Goal: Task Accomplishment & Management: Use online tool/utility

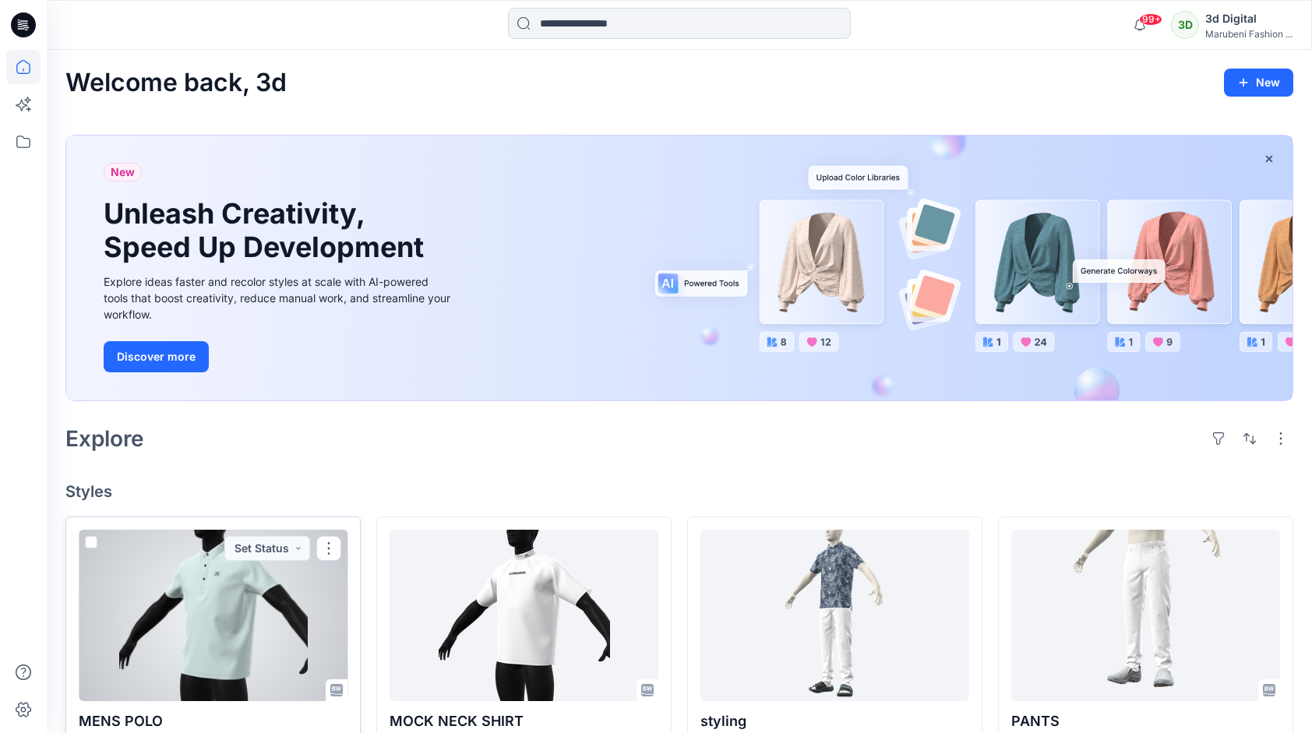
click at [181, 575] on div at bounding box center [213, 615] width 269 height 171
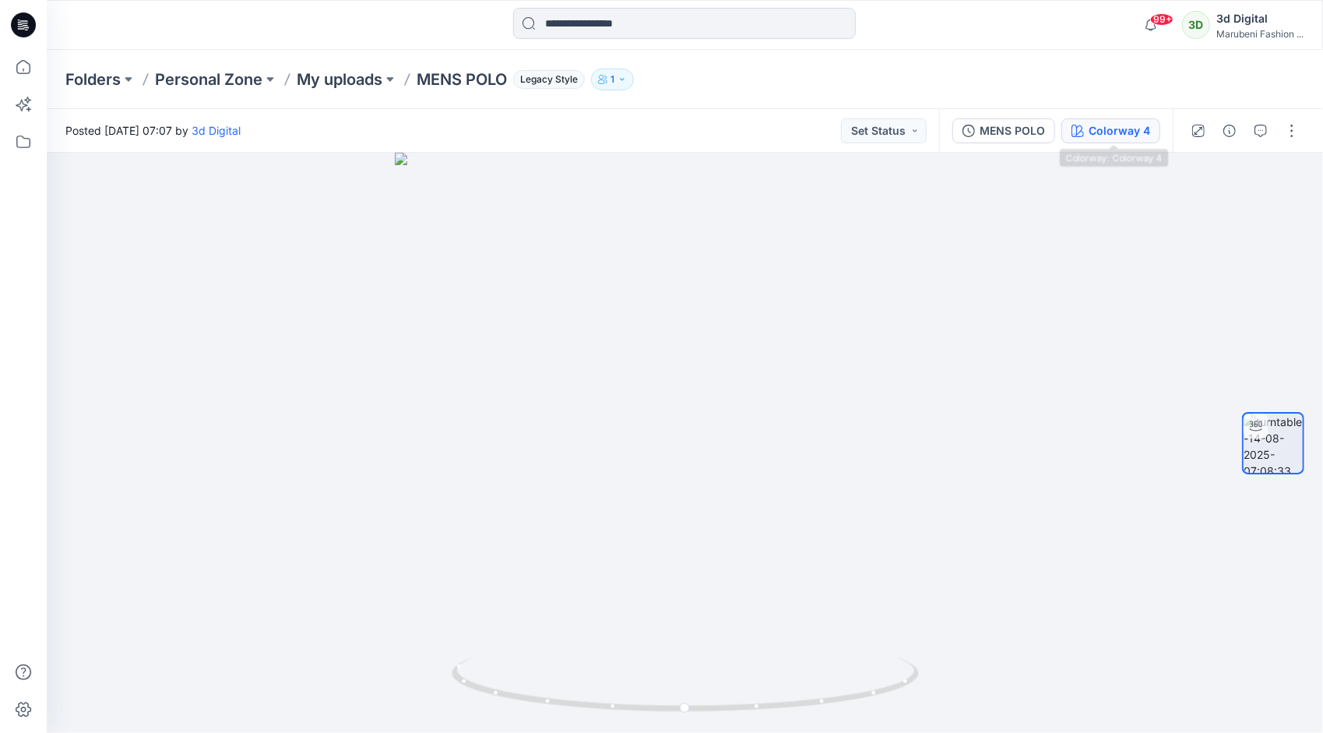
click at [1101, 137] on div "Colorway 4" at bounding box center [1120, 130] width 62 height 17
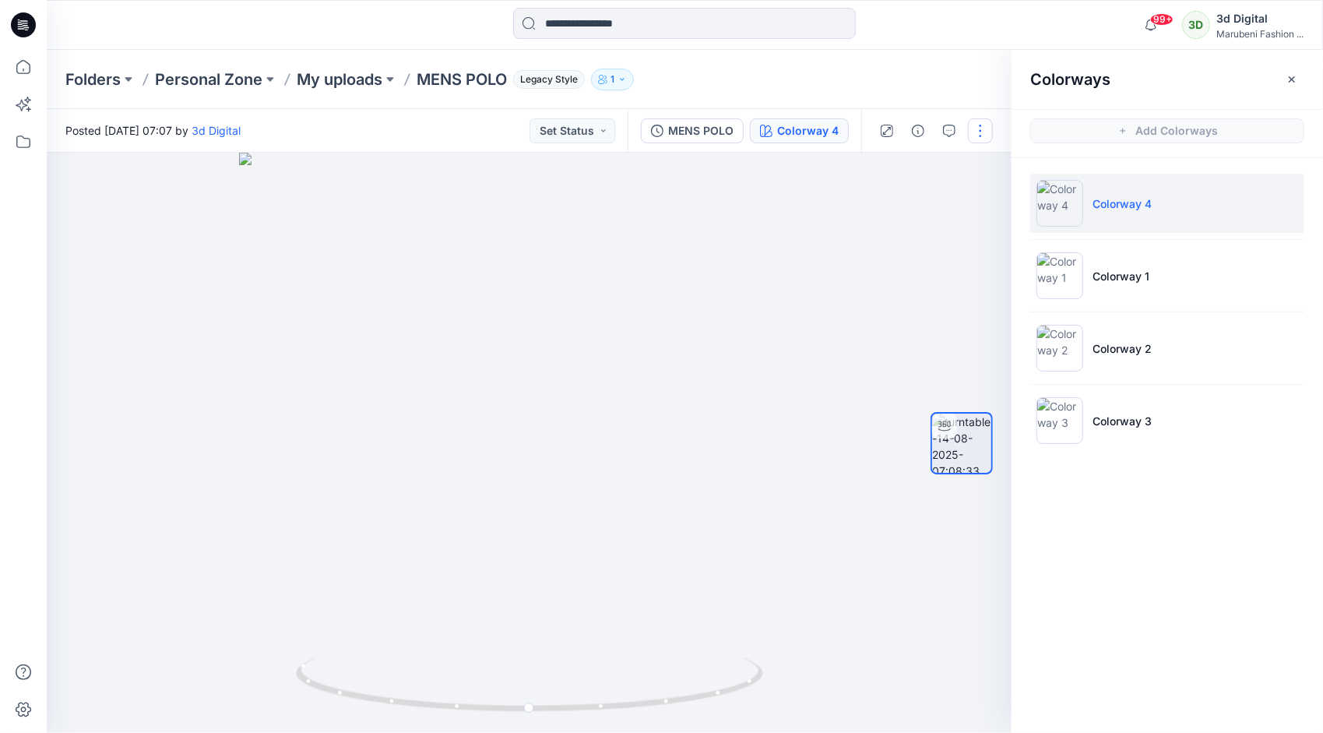
click at [983, 131] on button "button" at bounding box center [980, 130] width 25 height 25
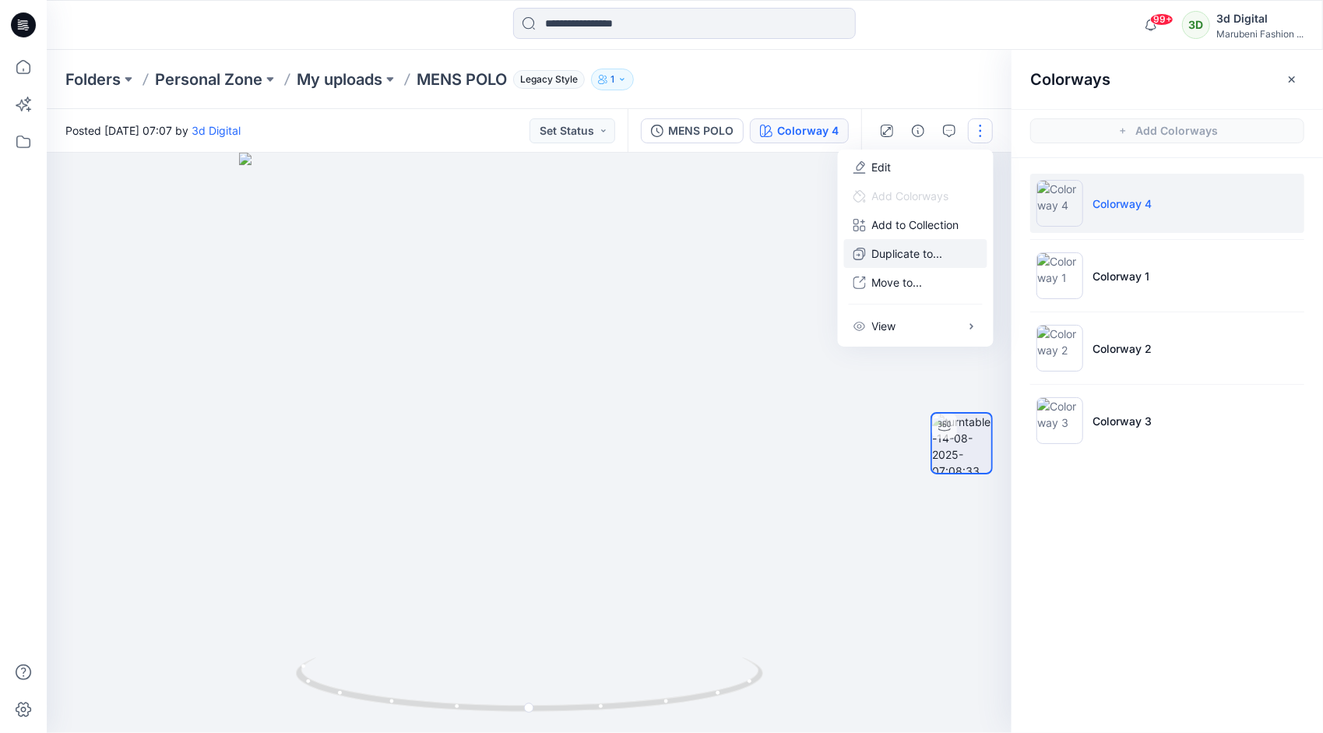
click at [935, 258] on p "Duplicate to..." at bounding box center [907, 253] width 71 height 16
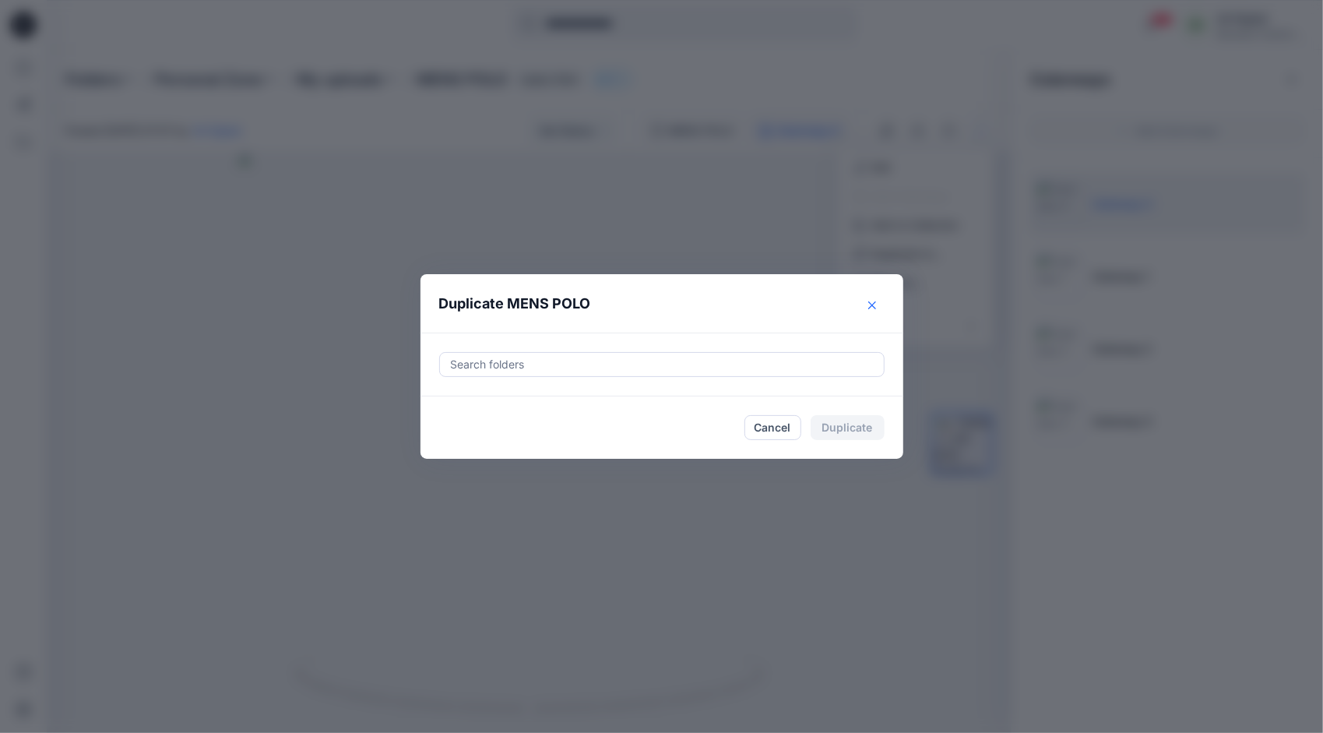
click at [870, 306] on icon "Close" at bounding box center [873, 305] width 8 height 8
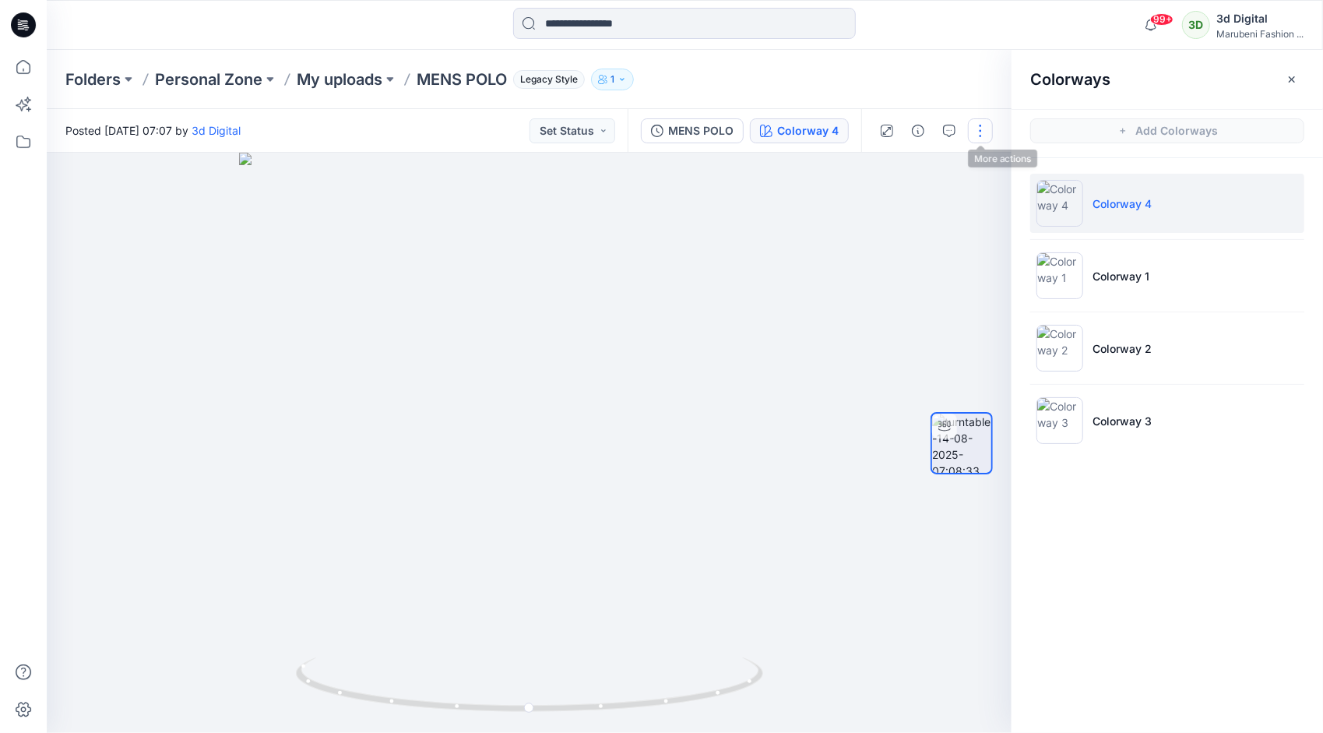
drag, startPoint x: 987, startPoint y: 133, endPoint x: 977, endPoint y: 141, distance: 12.8
click at [988, 133] on button "button" at bounding box center [980, 130] width 25 height 25
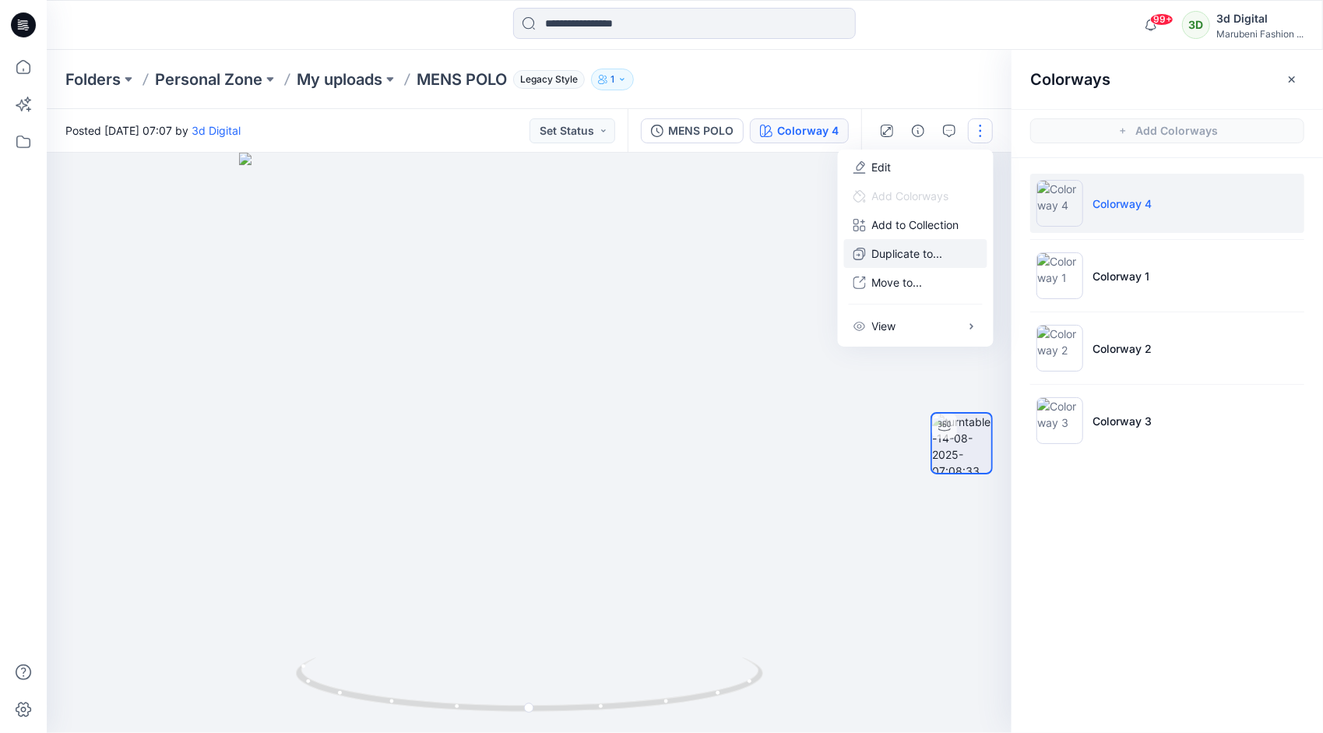
click at [893, 259] on p "Duplicate to..." at bounding box center [907, 253] width 71 height 16
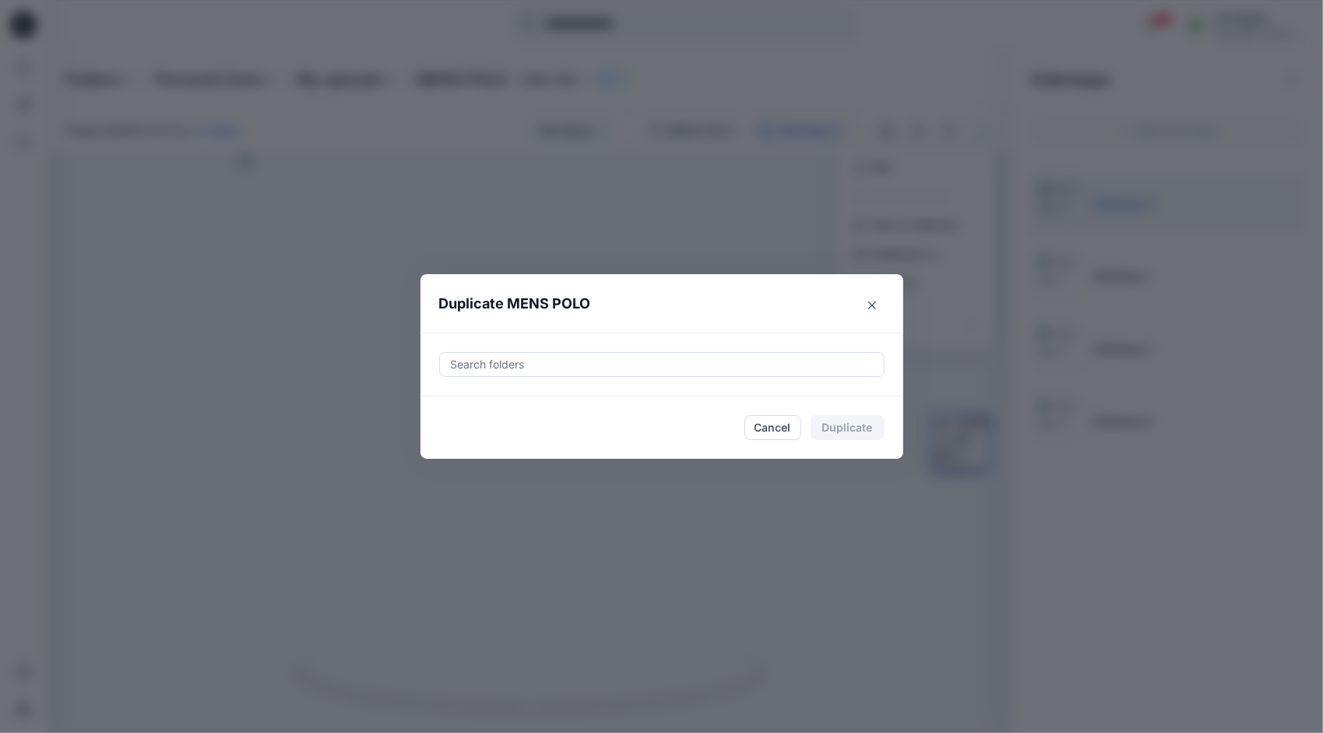
click at [688, 425] on div "Cancel Duplicate" at bounding box center [662, 427] width 446 height 25
click at [836, 429] on div "Cancel Duplicate" at bounding box center [815, 427] width 140 height 25
click at [872, 306] on icon "Close" at bounding box center [873, 305] width 8 height 8
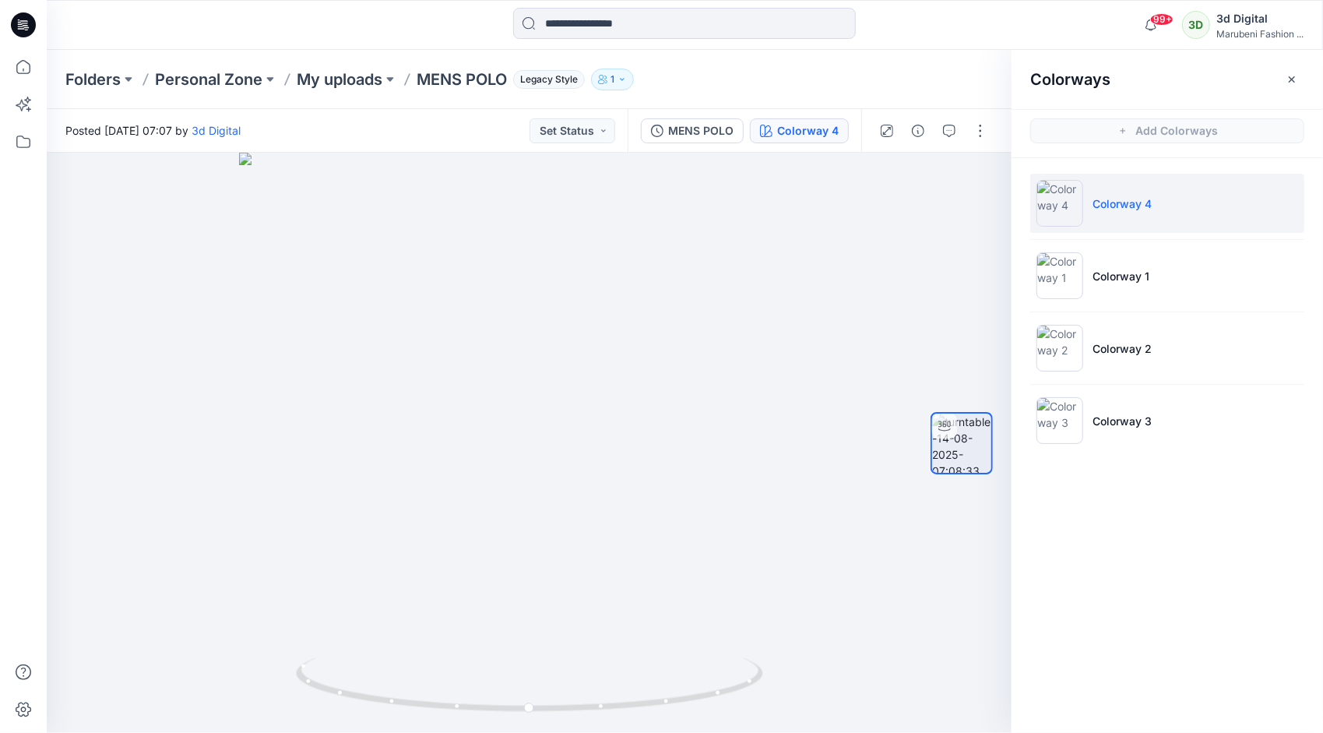
click at [967, 131] on div at bounding box center [934, 131] width 144 height 44
click at [980, 130] on button "button" at bounding box center [980, 130] width 25 height 25
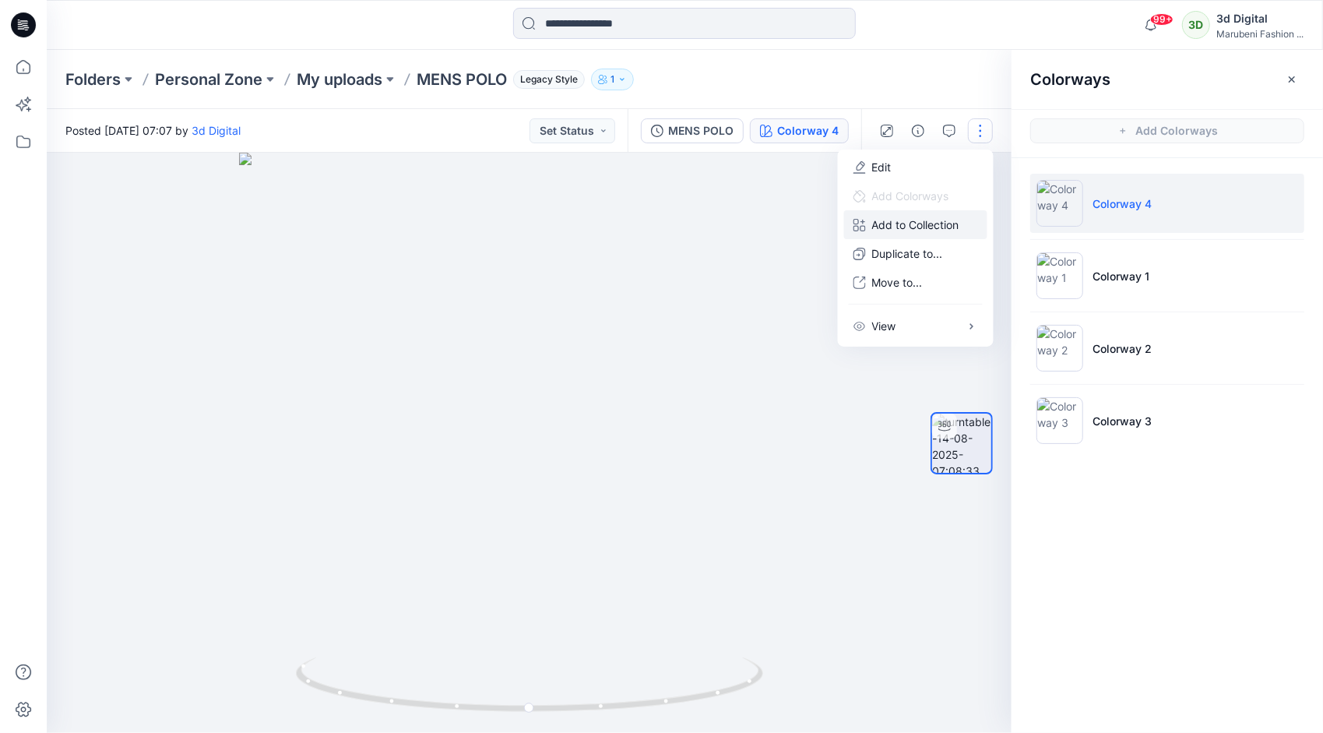
click at [885, 231] on p "Add to Collection" at bounding box center [915, 225] width 87 height 16
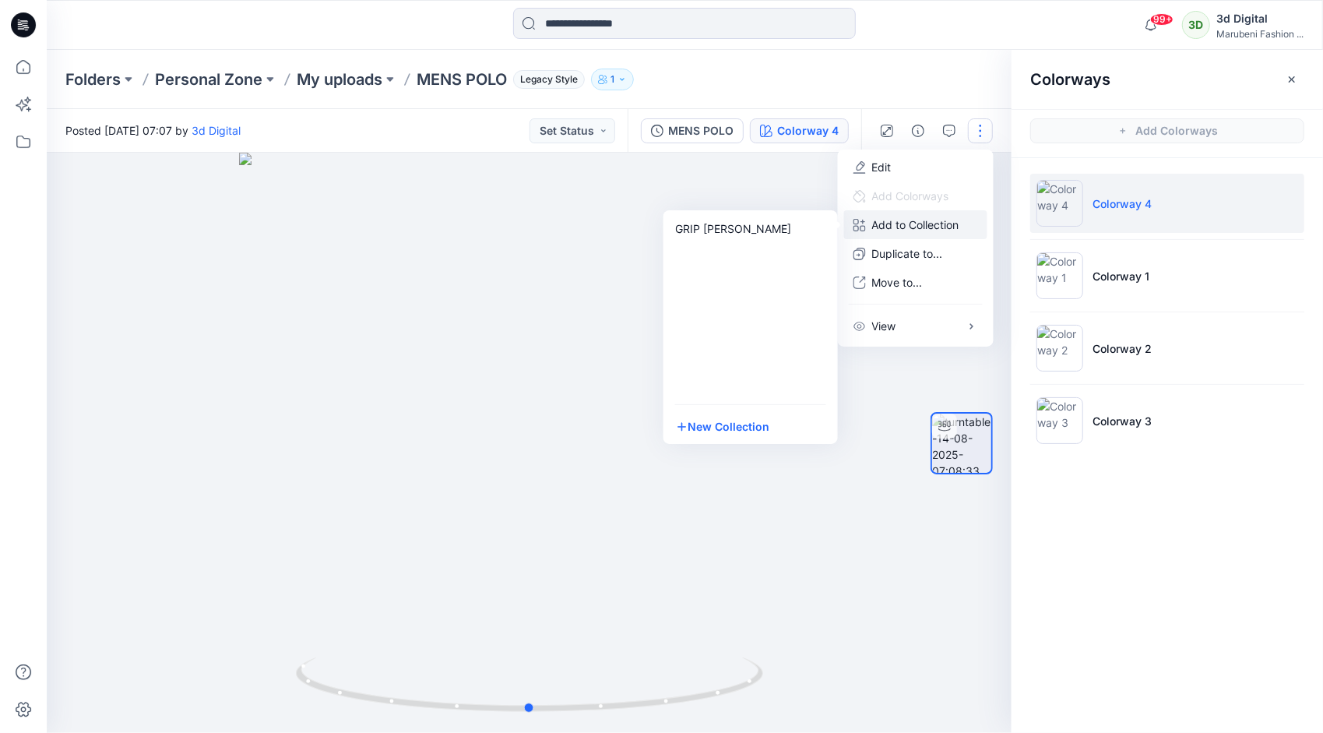
click at [779, 199] on div at bounding box center [529, 443] width 965 height 580
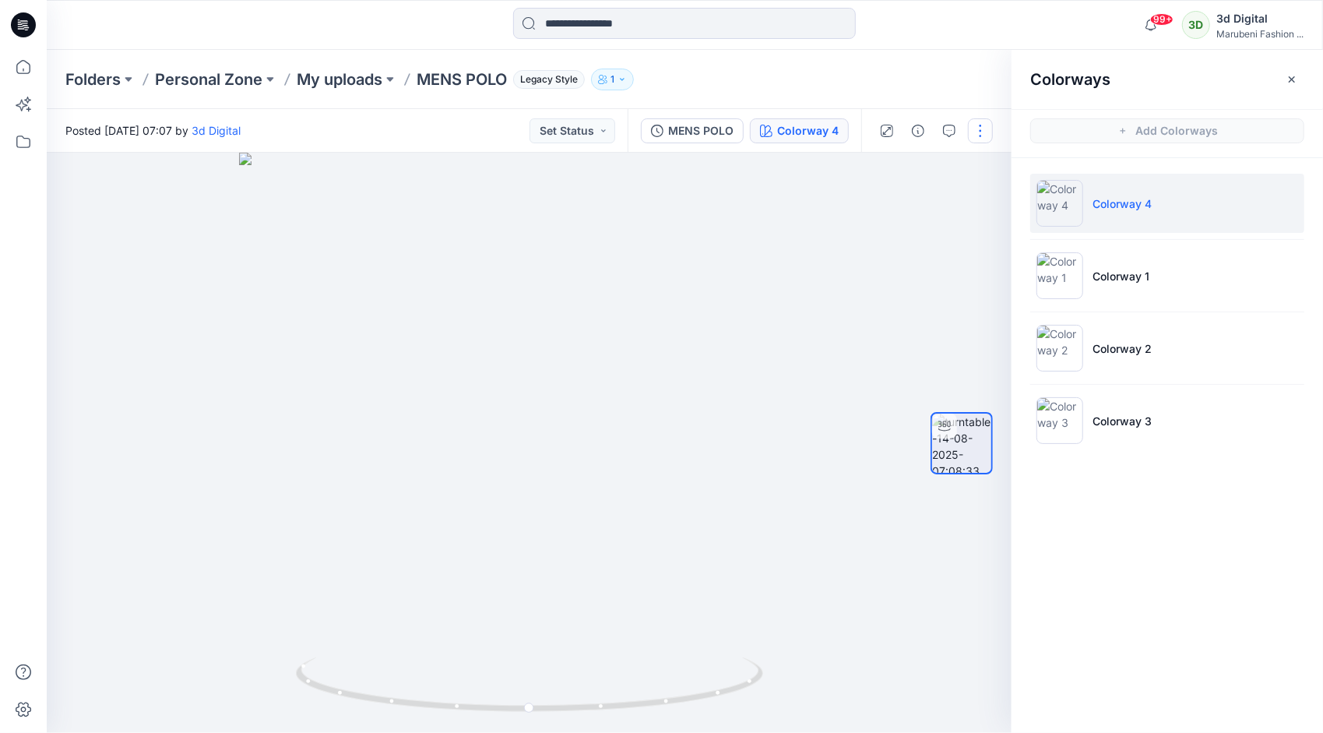
click at [978, 141] on div at bounding box center [934, 131] width 144 height 44
click at [978, 140] on button "button" at bounding box center [980, 130] width 25 height 25
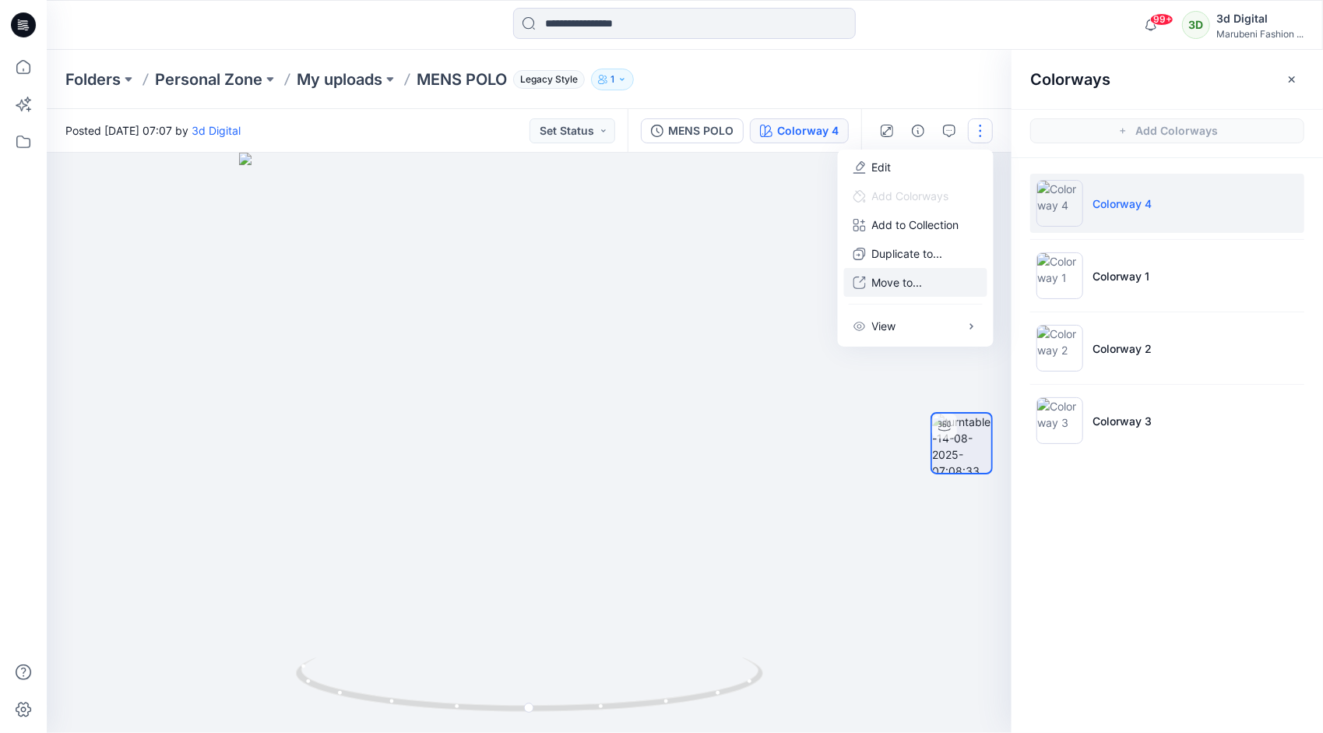
click at [886, 292] on button "Move to..." at bounding box center [915, 282] width 143 height 29
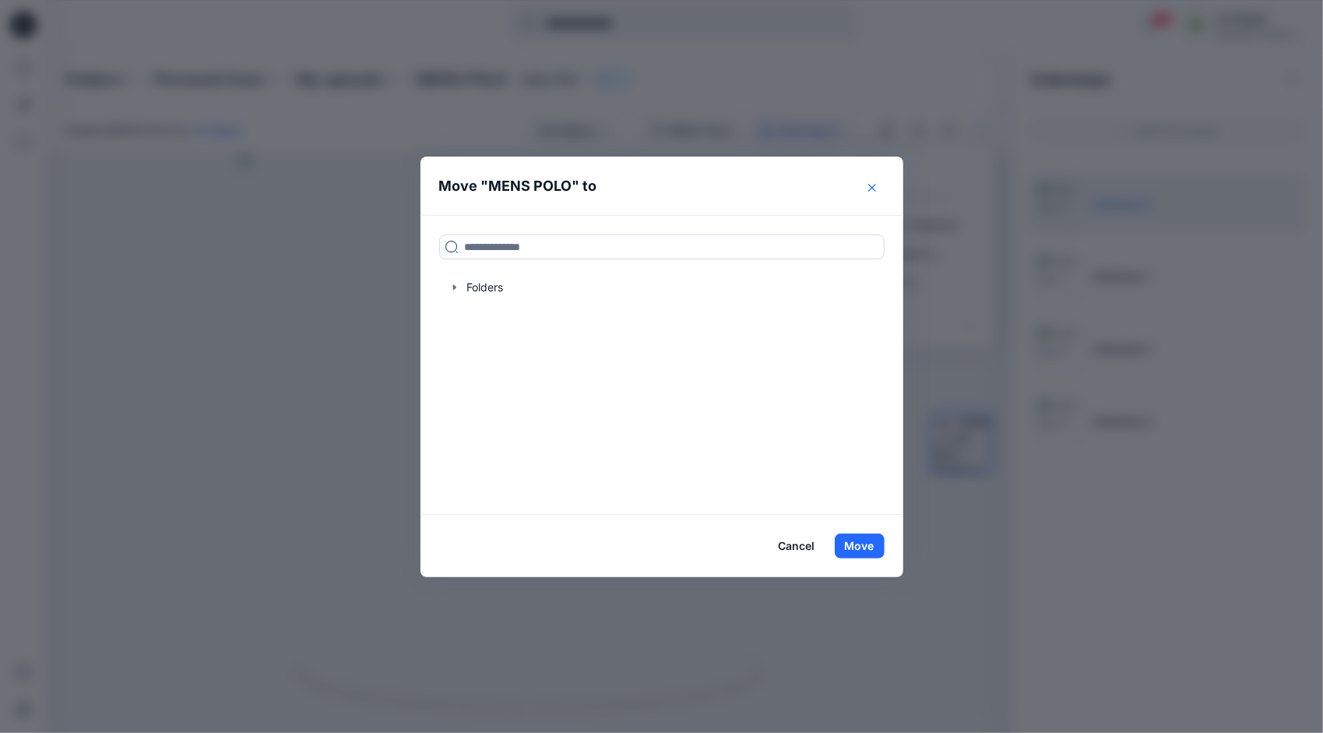
click at [881, 182] on button "Close" at bounding box center [872, 187] width 25 height 25
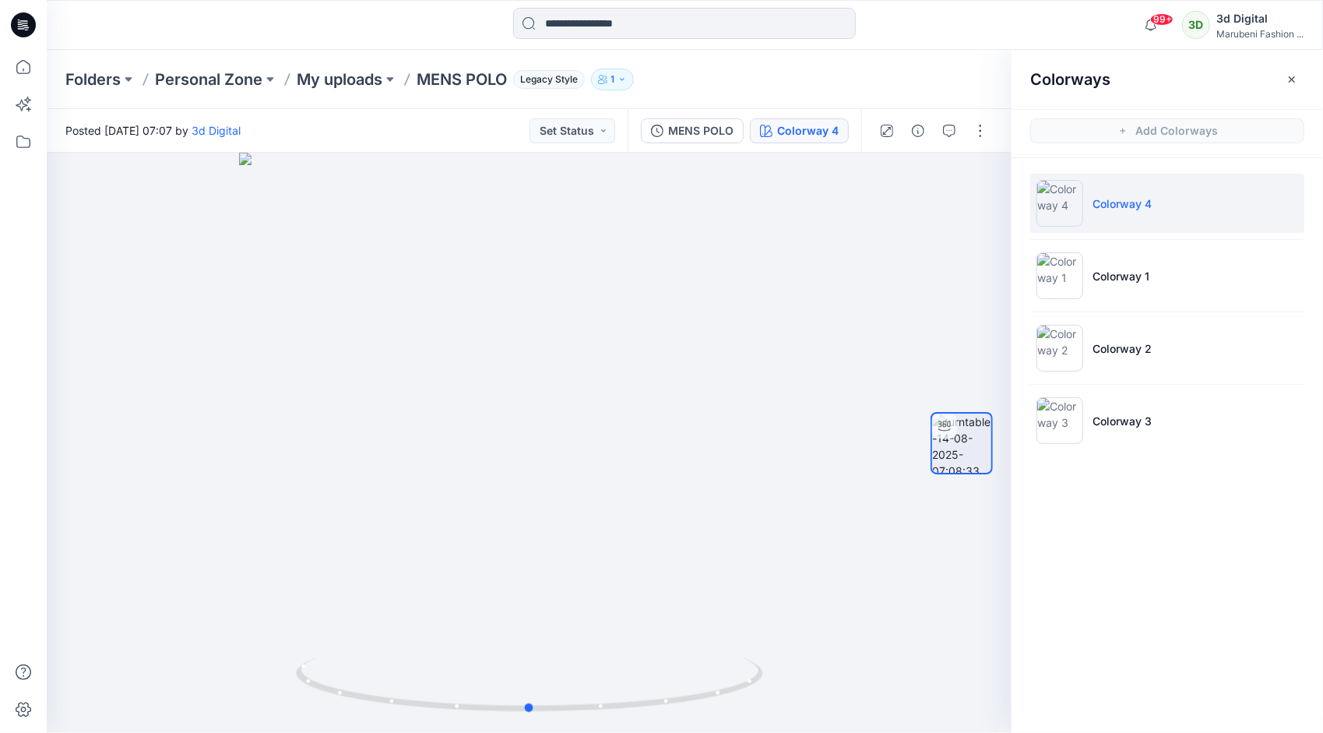
drag, startPoint x: 790, startPoint y: 227, endPoint x: 923, endPoint y: 146, distance: 155.9
click at [800, 226] on div at bounding box center [529, 443] width 965 height 580
click at [975, 129] on button "button" at bounding box center [980, 130] width 25 height 25
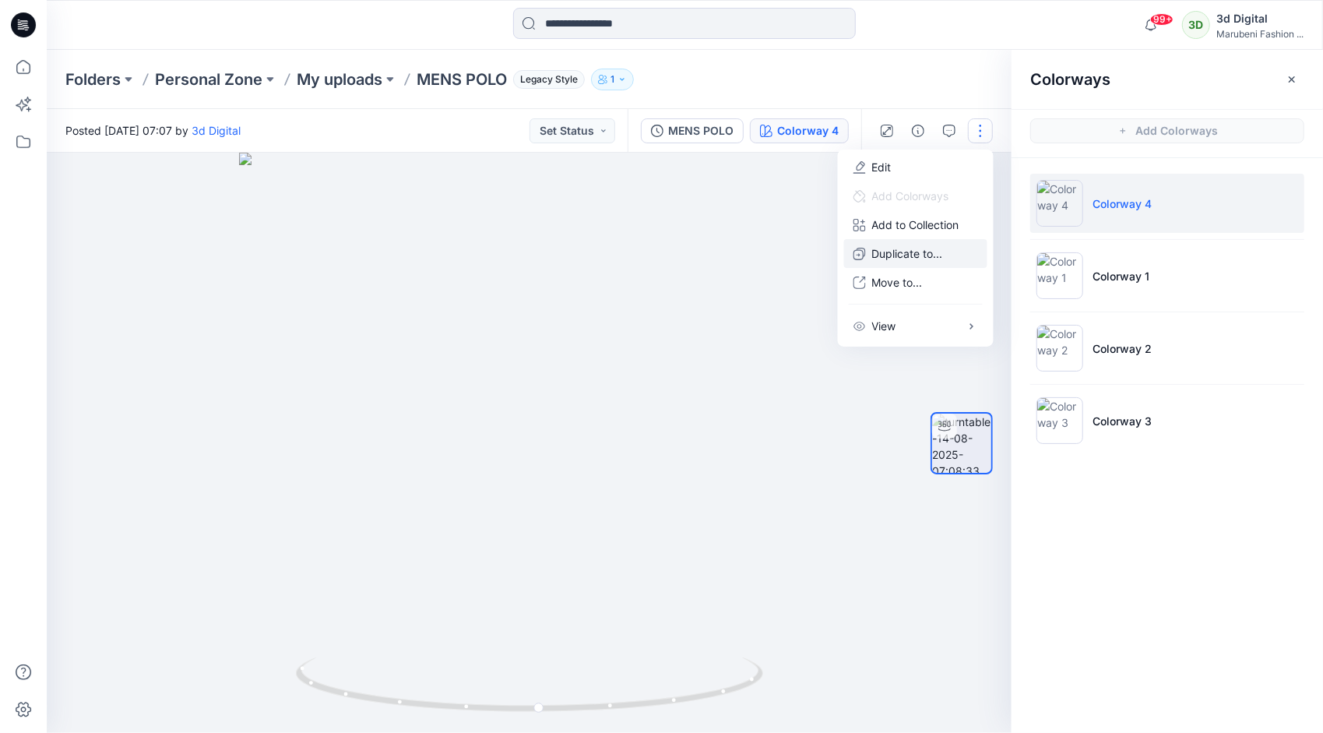
click at [894, 252] on p "Duplicate to..." at bounding box center [907, 253] width 71 height 16
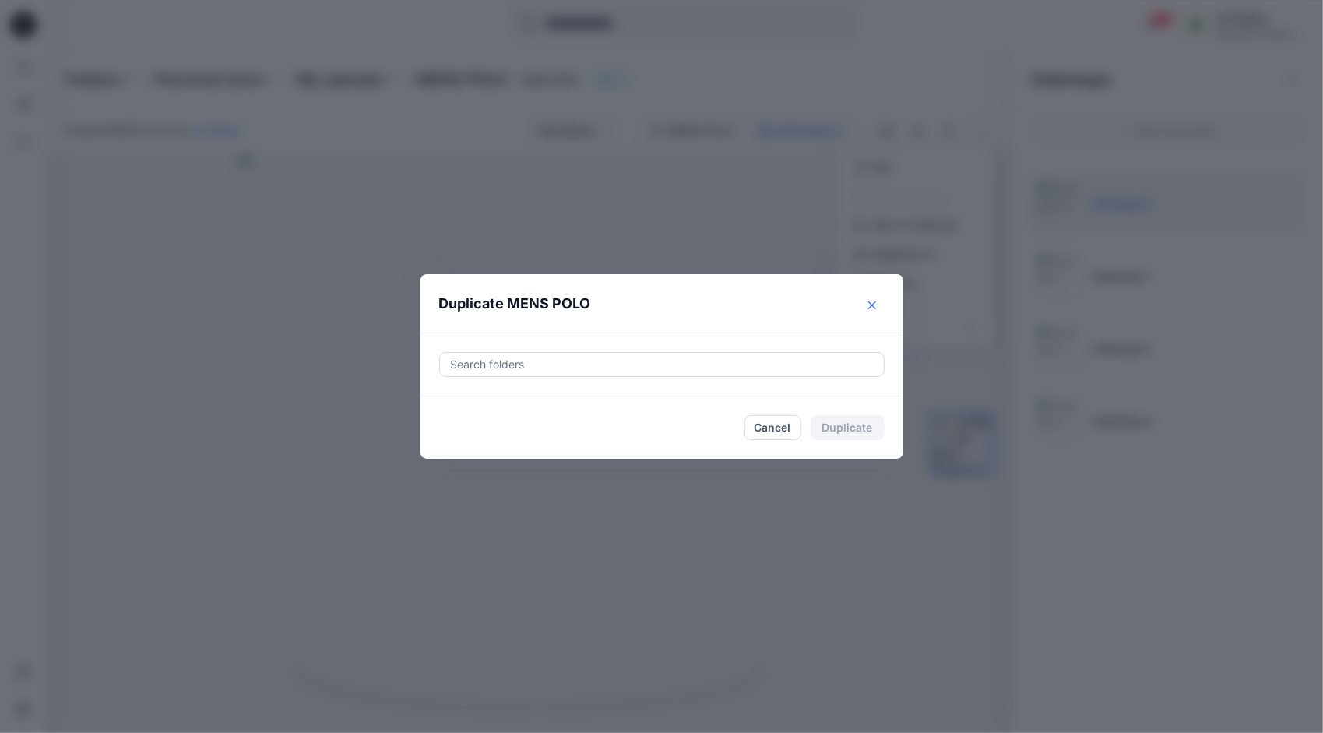
click at [876, 302] on button "Close" at bounding box center [872, 305] width 25 height 25
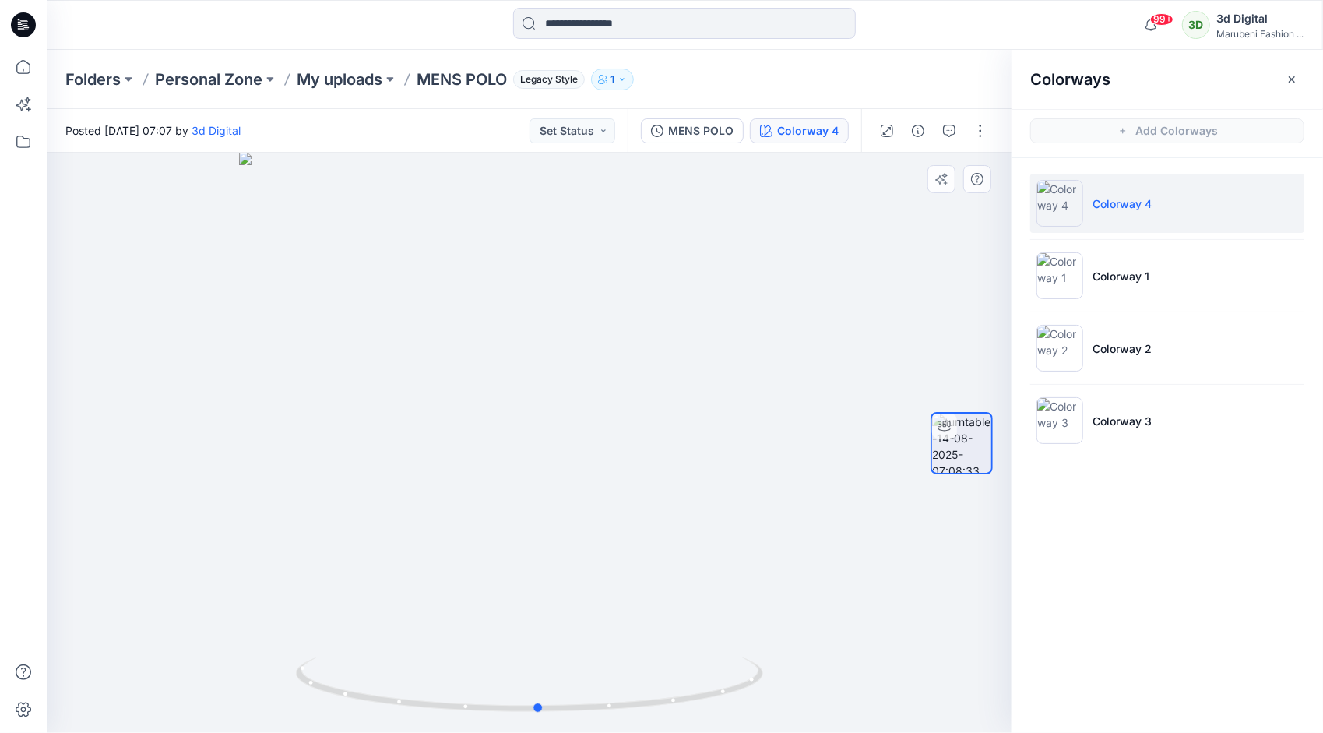
drag, startPoint x: 327, startPoint y: 319, endPoint x: 177, endPoint y: 162, distance: 217.1
click at [323, 314] on div at bounding box center [529, 443] width 965 height 580
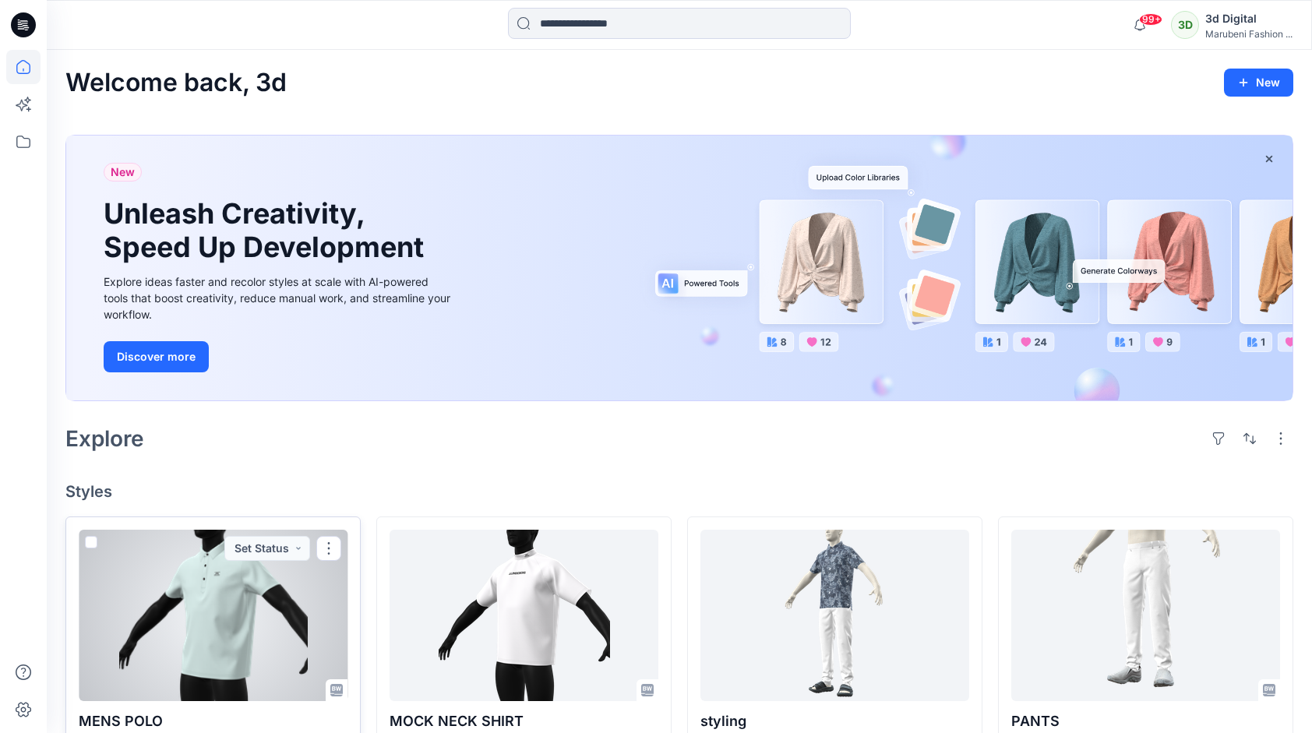
click at [210, 611] on div at bounding box center [213, 615] width 269 height 171
click at [171, 594] on div at bounding box center [213, 615] width 269 height 171
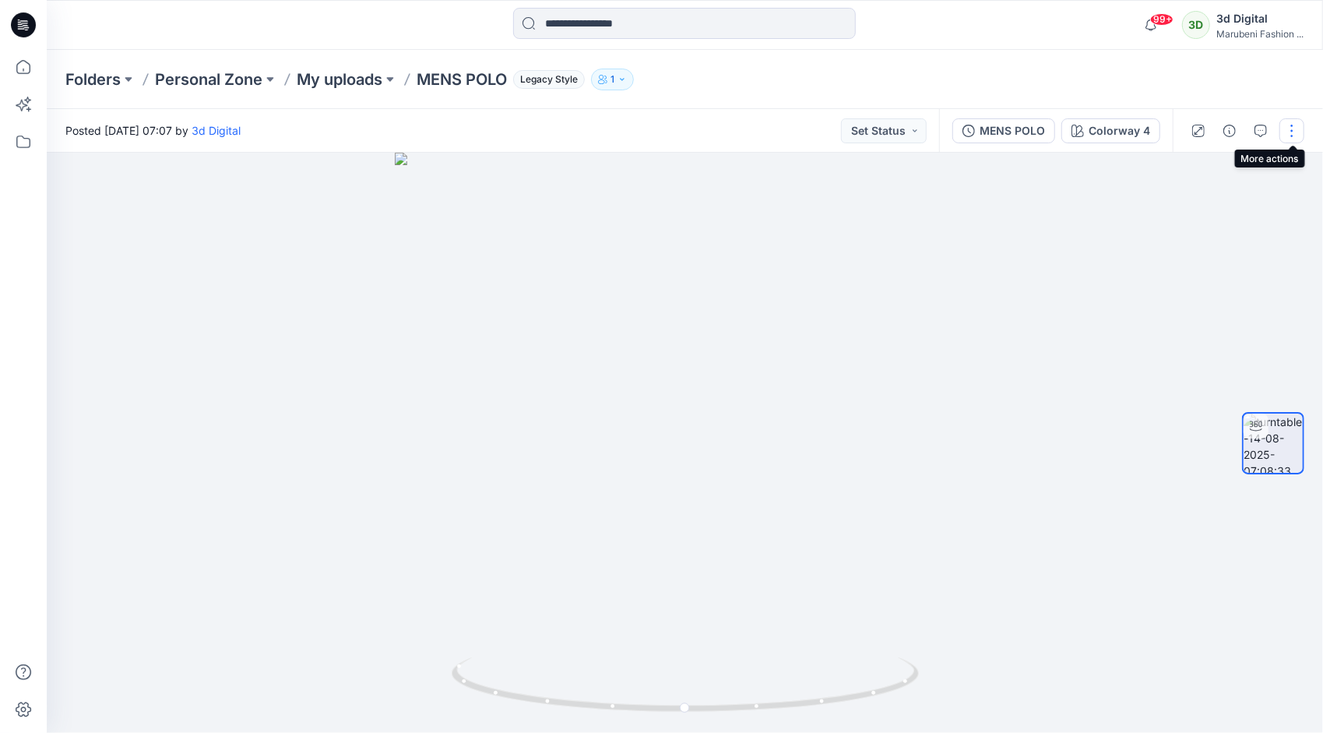
click at [1293, 129] on button "button" at bounding box center [1292, 130] width 25 height 25
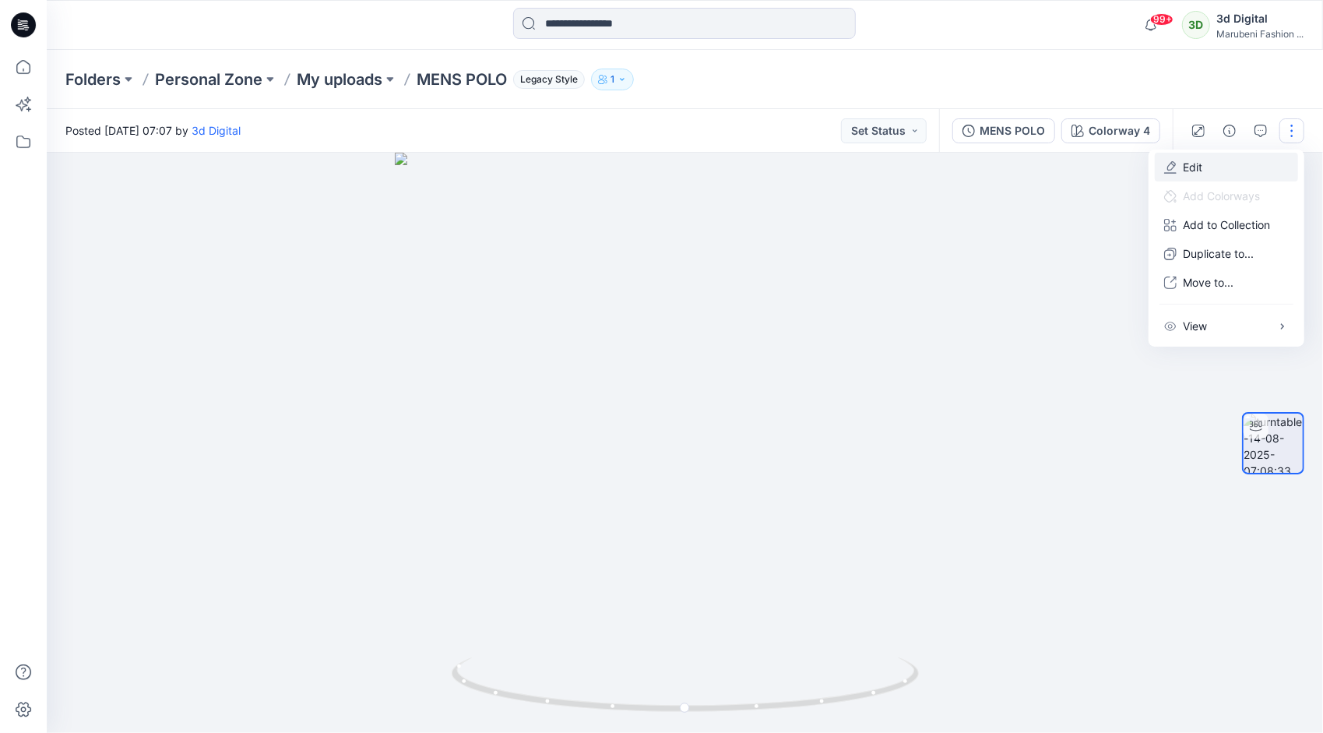
click at [1197, 172] on p "Edit" at bounding box center [1192, 167] width 19 height 16
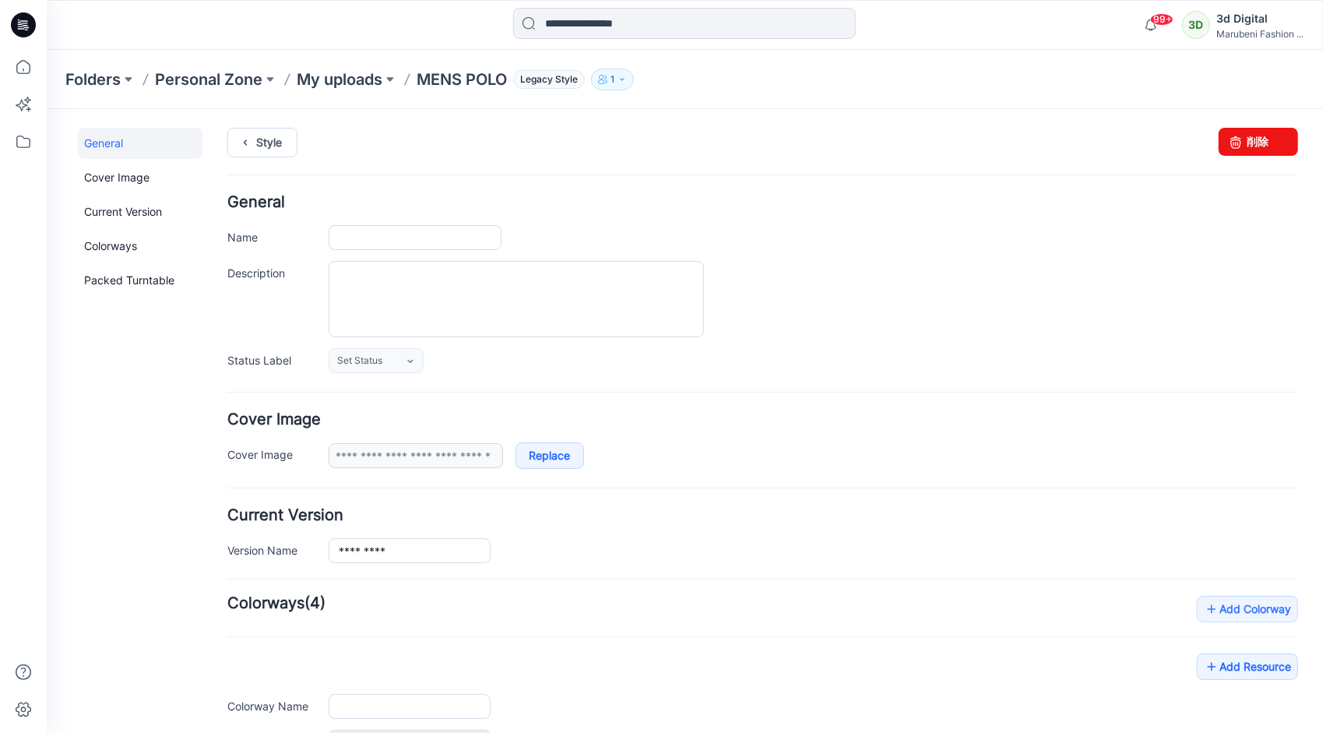
type input "*********"
type input "**********"
click at [1259, 145] on link "削除" at bounding box center [1257, 141] width 79 height 28
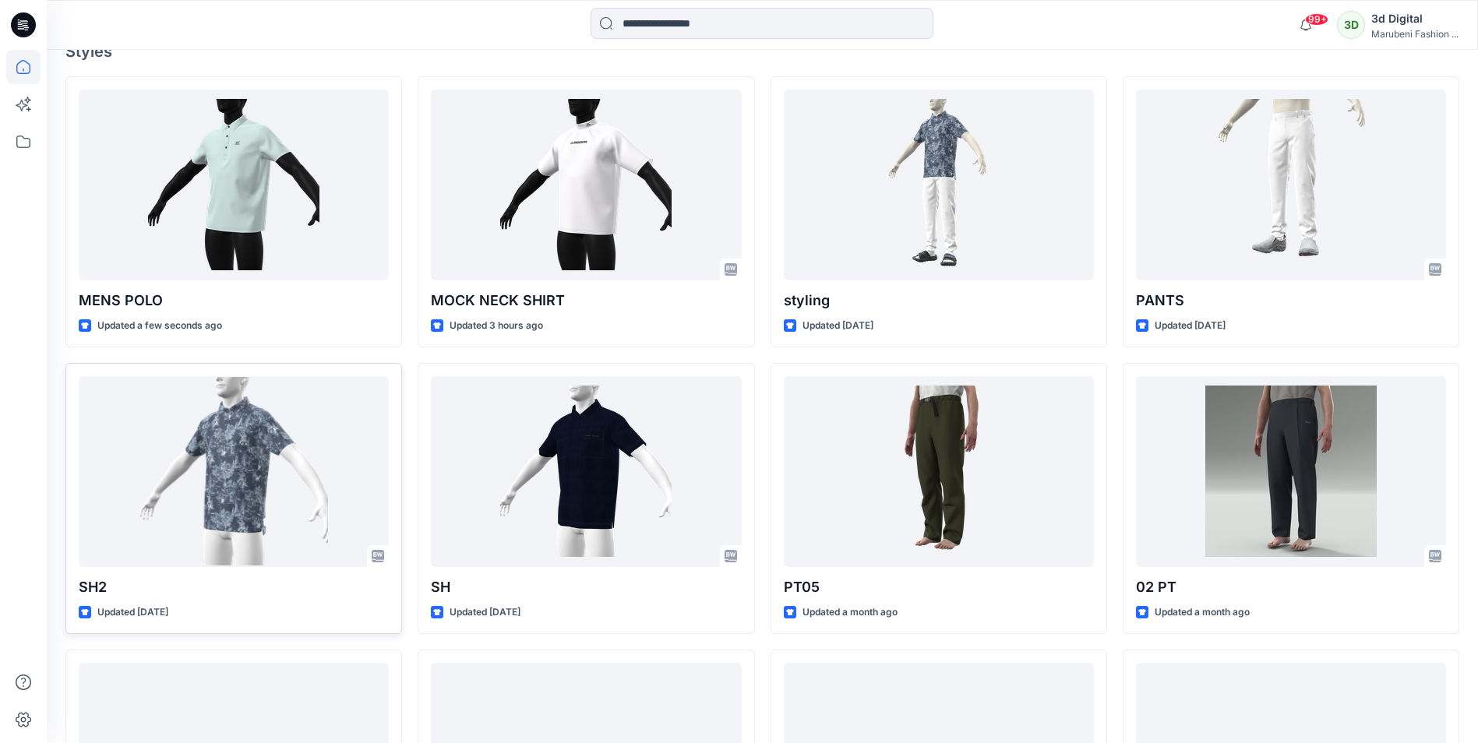
scroll to position [545, 0]
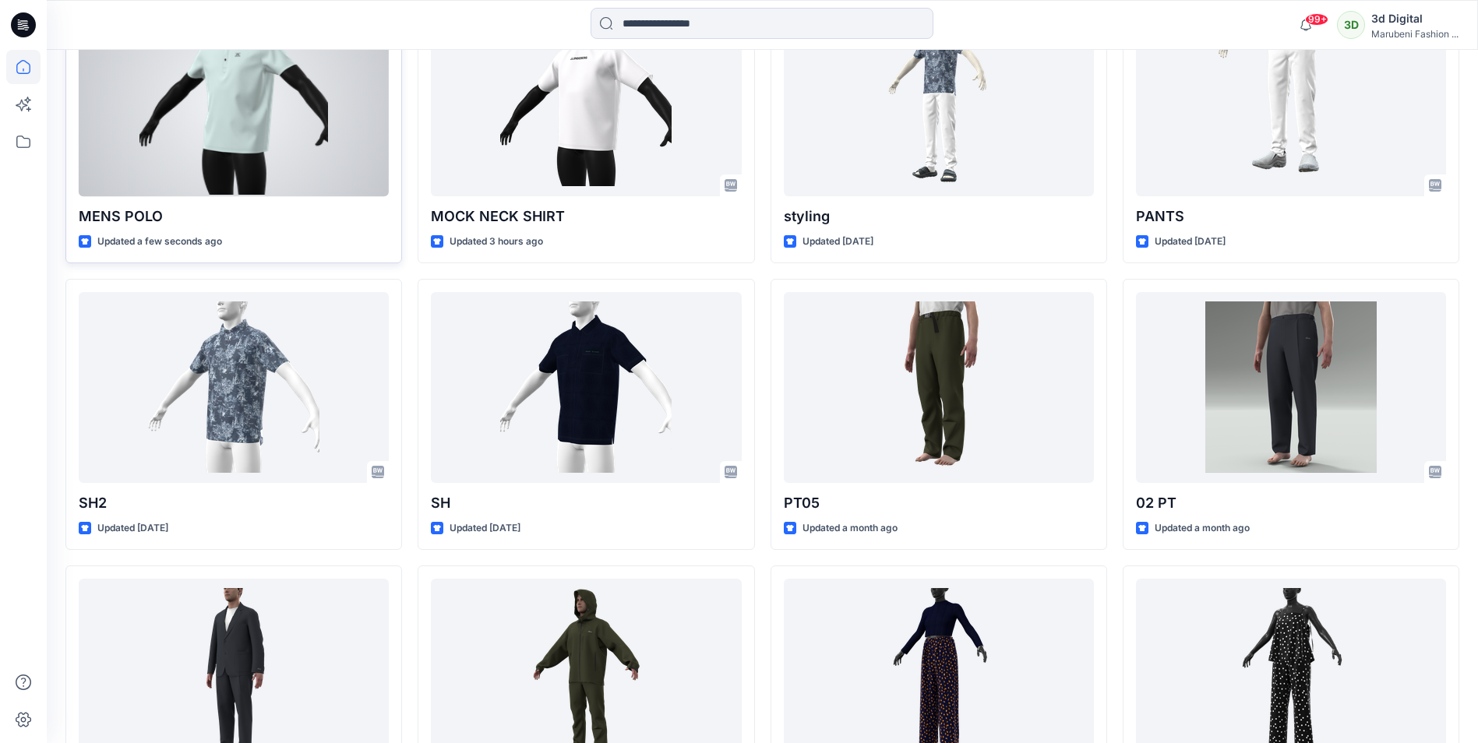
click at [246, 185] on div at bounding box center [234, 100] width 310 height 191
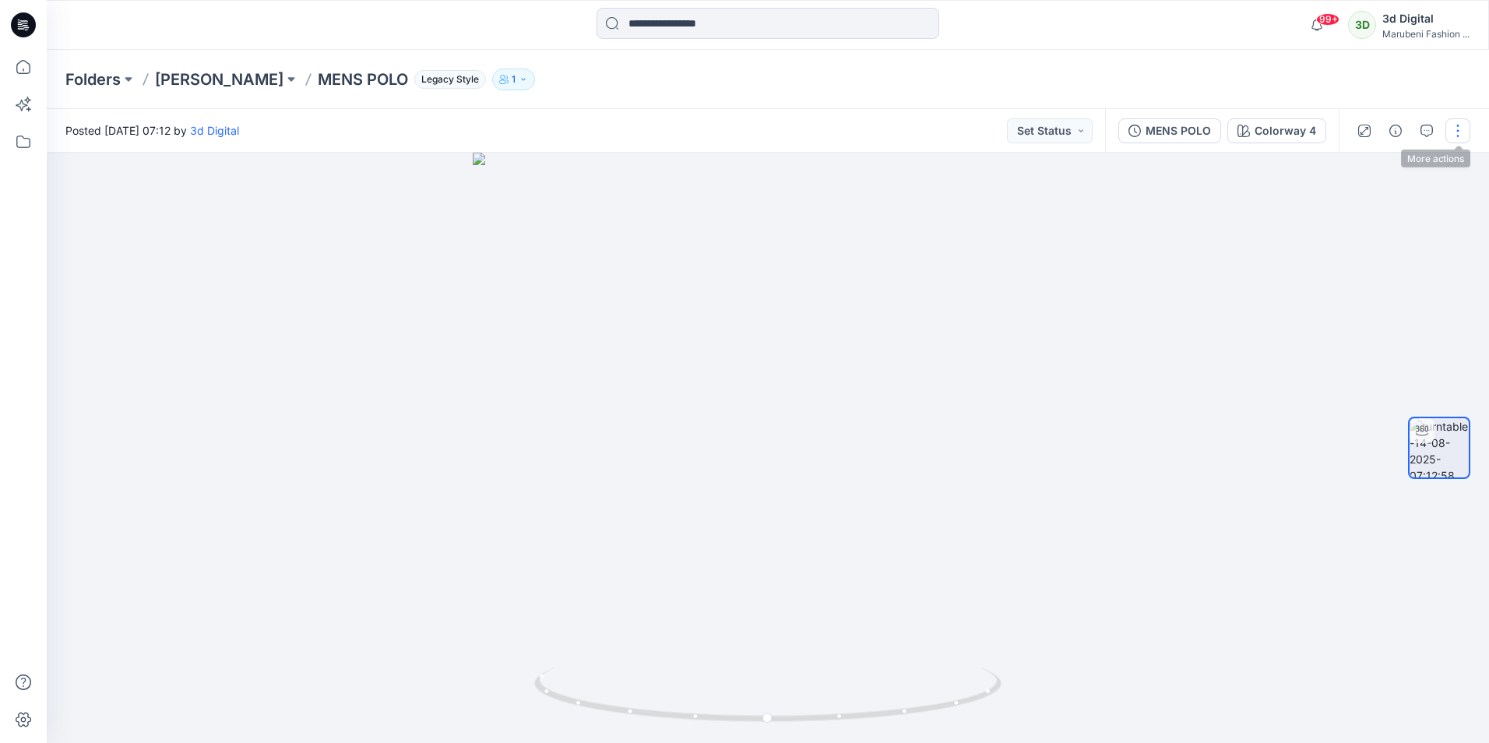
click at [1323, 129] on button "button" at bounding box center [1458, 130] width 25 height 25
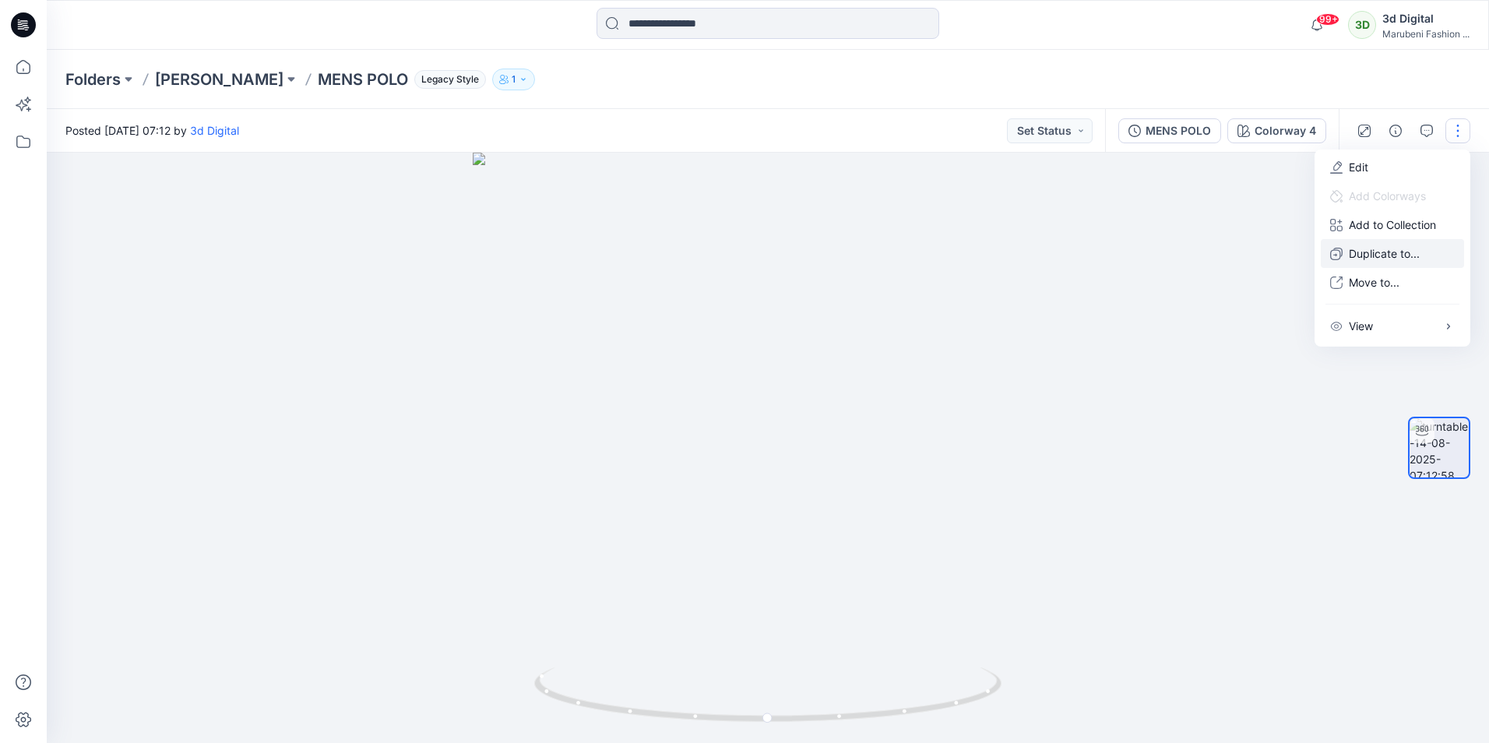
click at [1323, 254] on p "Duplicate to..." at bounding box center [1384, 253] width 71 height 16
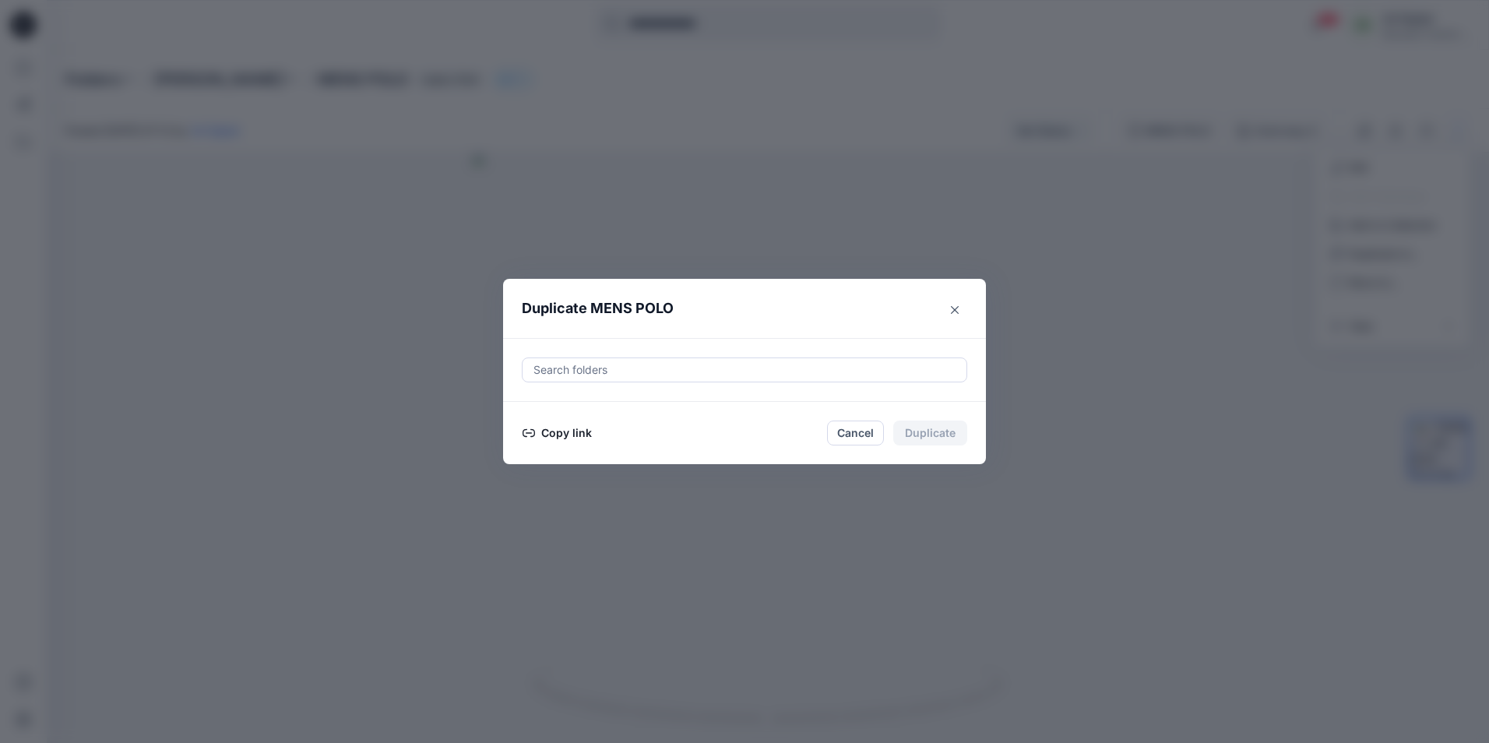
click at [575, 434] on button "Copy link" at bounding box center [557, 433] width 71 height 19
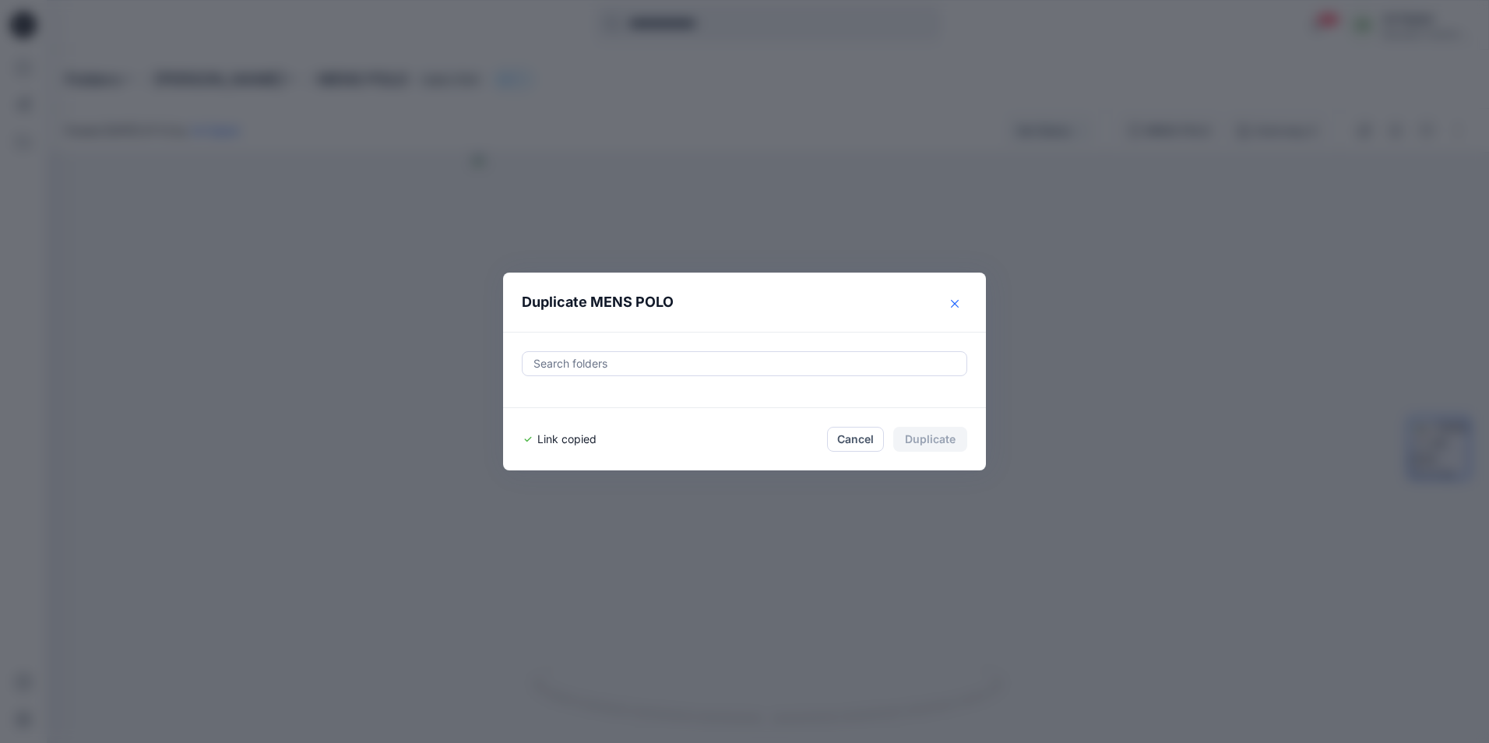
click at [961, 309] on button "Close" at bounding box center [955, 303] width 25 height 25
